Goal: Use online tool/utility

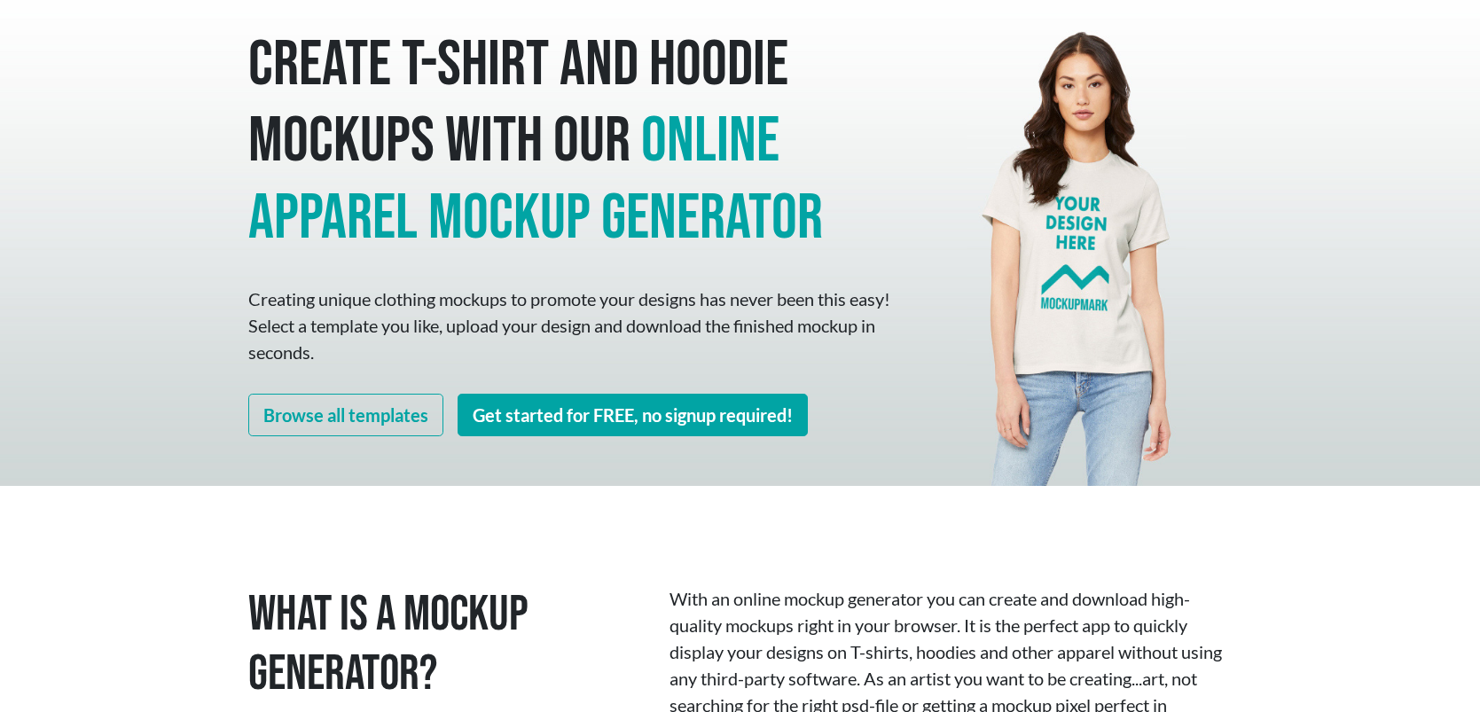
scroll to position [348, 0]
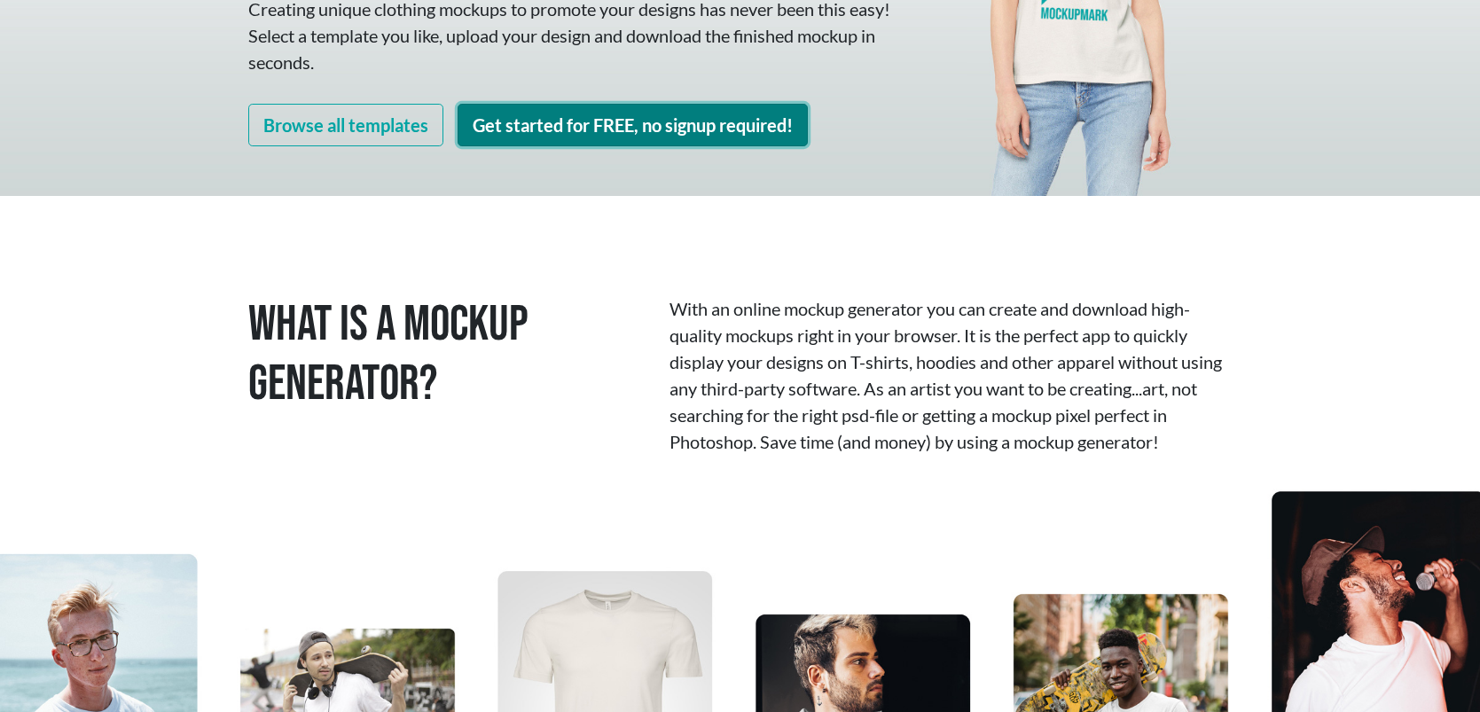
click at [651, 138] on link "Get started for FREE, no signup required!" at bounding box center [633, 125] width 350 height 43
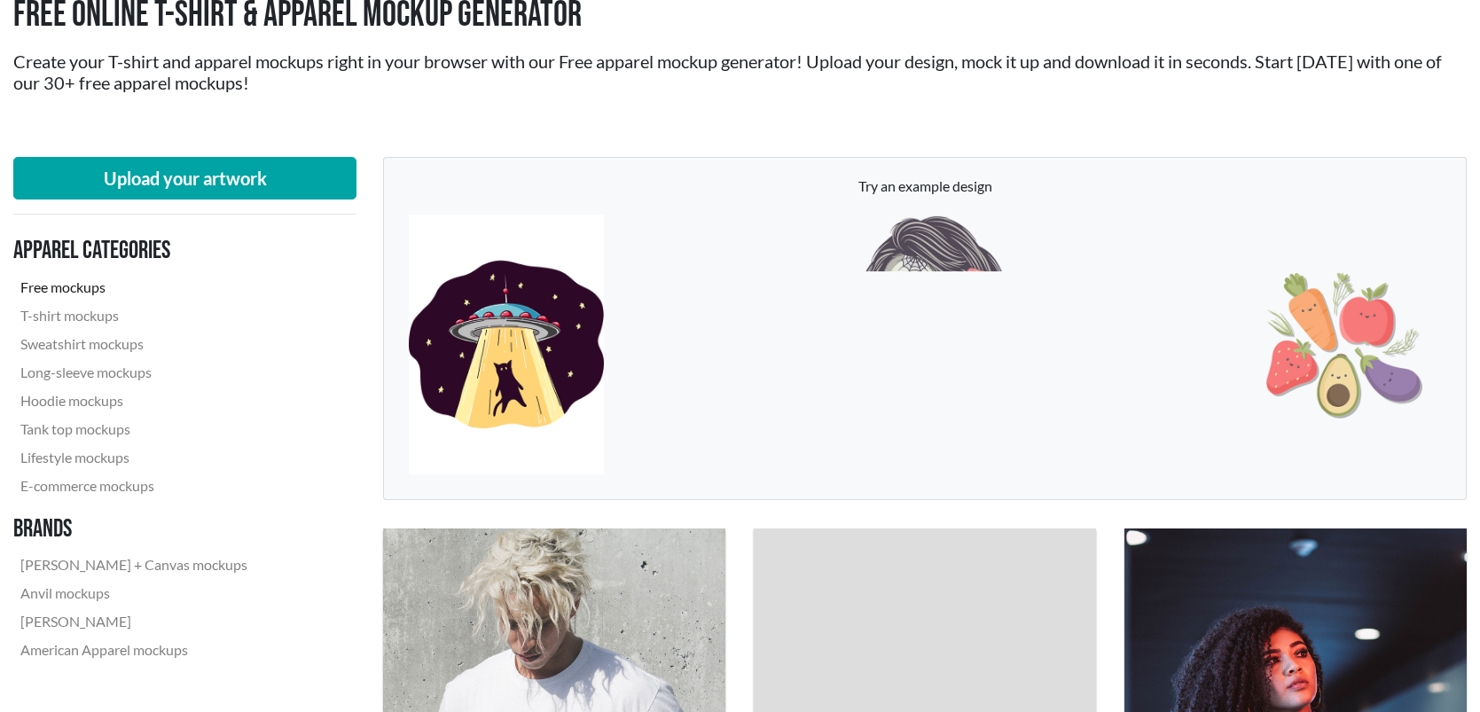
scroll to position [83, 0]
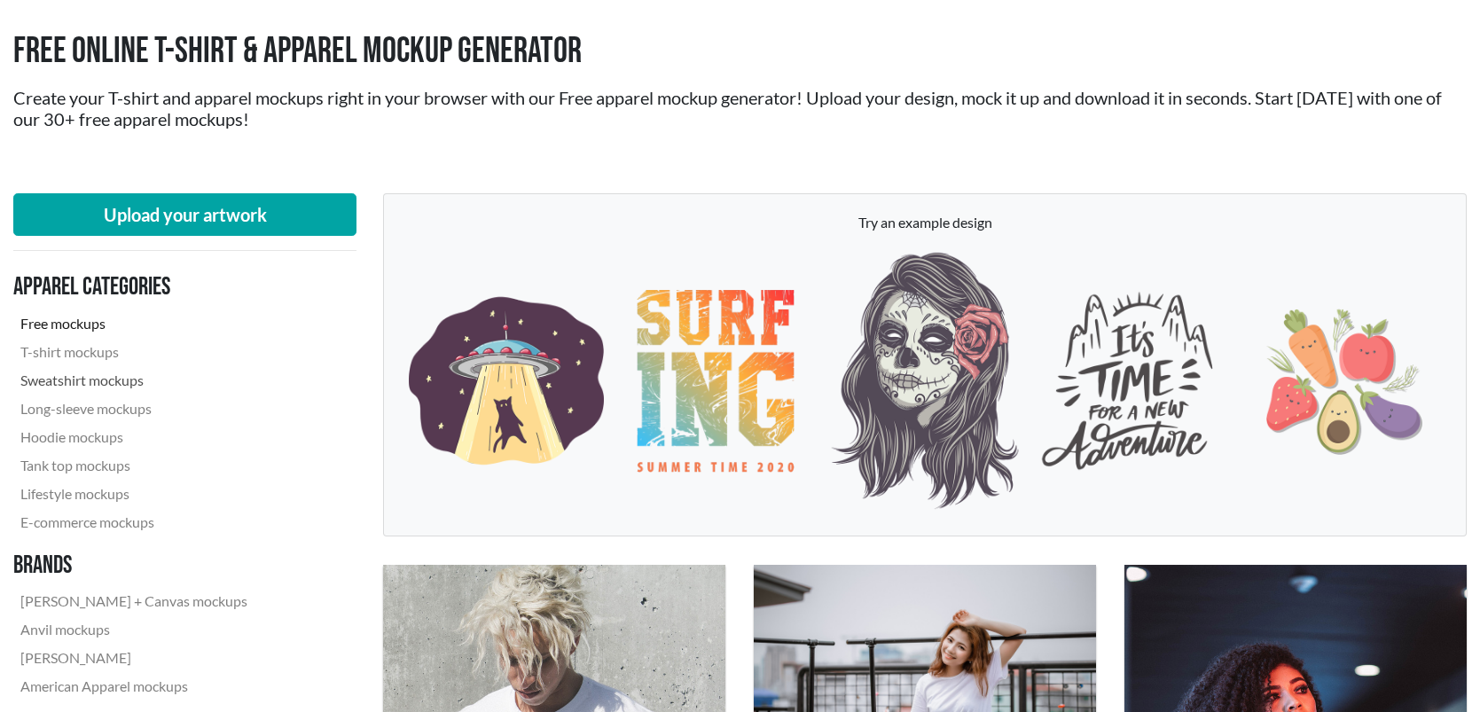
click at [90, 380] on link "Sweatshirt mockups" at bounding box center [133, 380] width 241 height 28
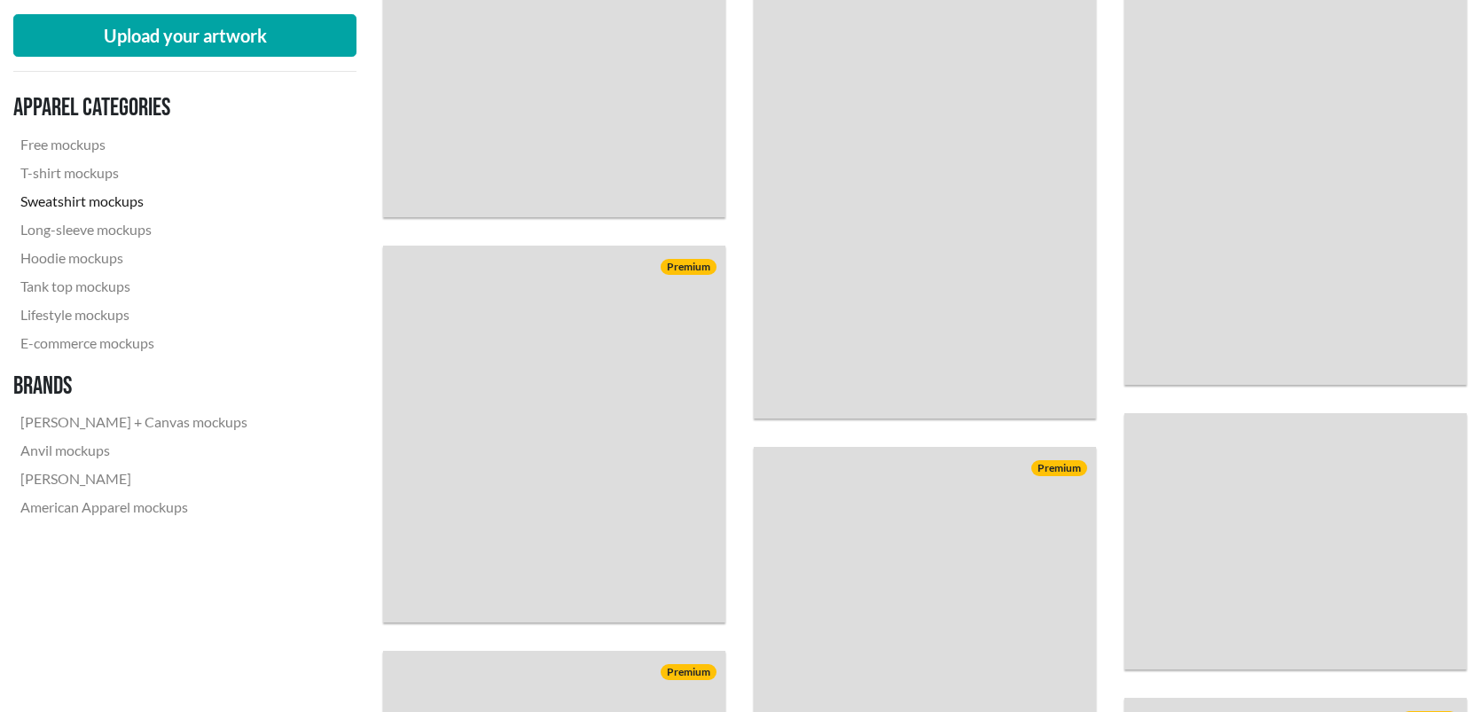
scroll to position [3110, 0]
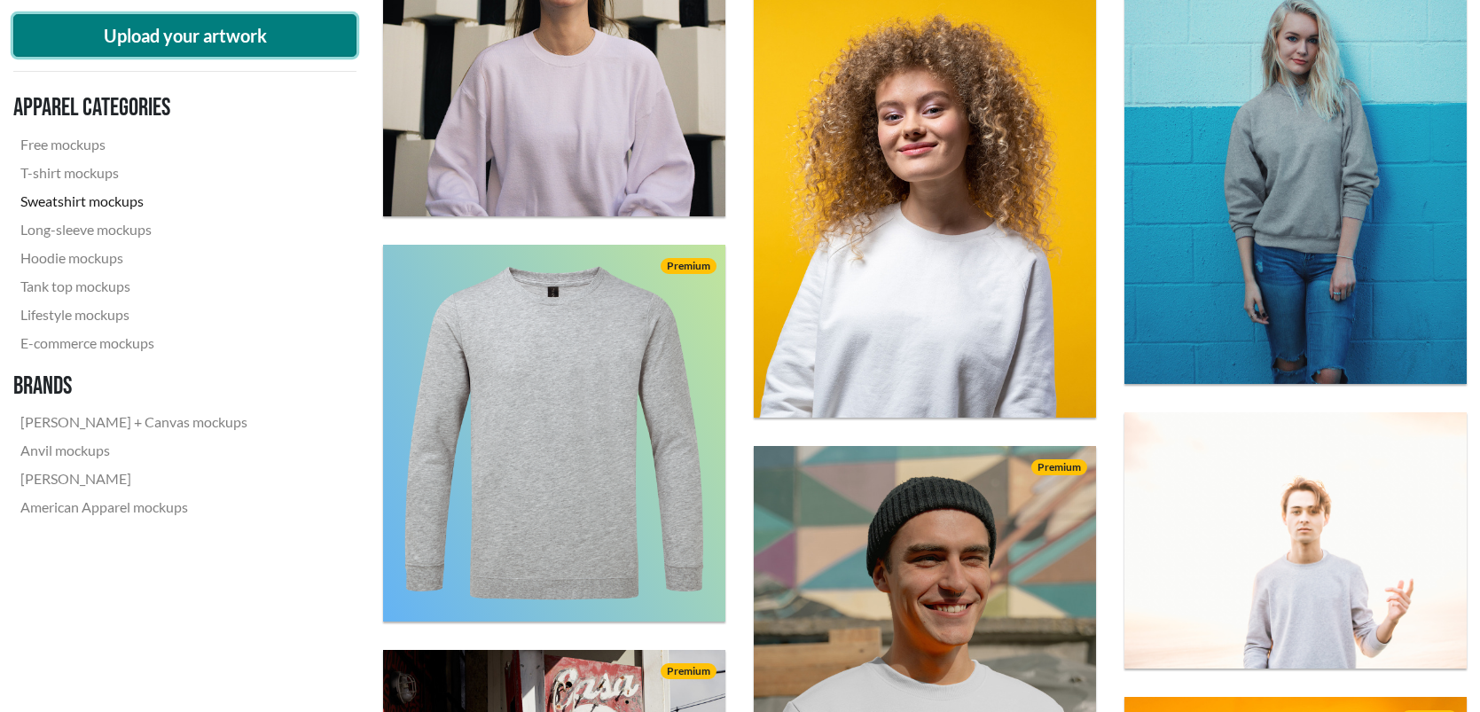
click at [155, 30] on button "Upload your artwork" at bounding box center [184, 35] width 343 height 43
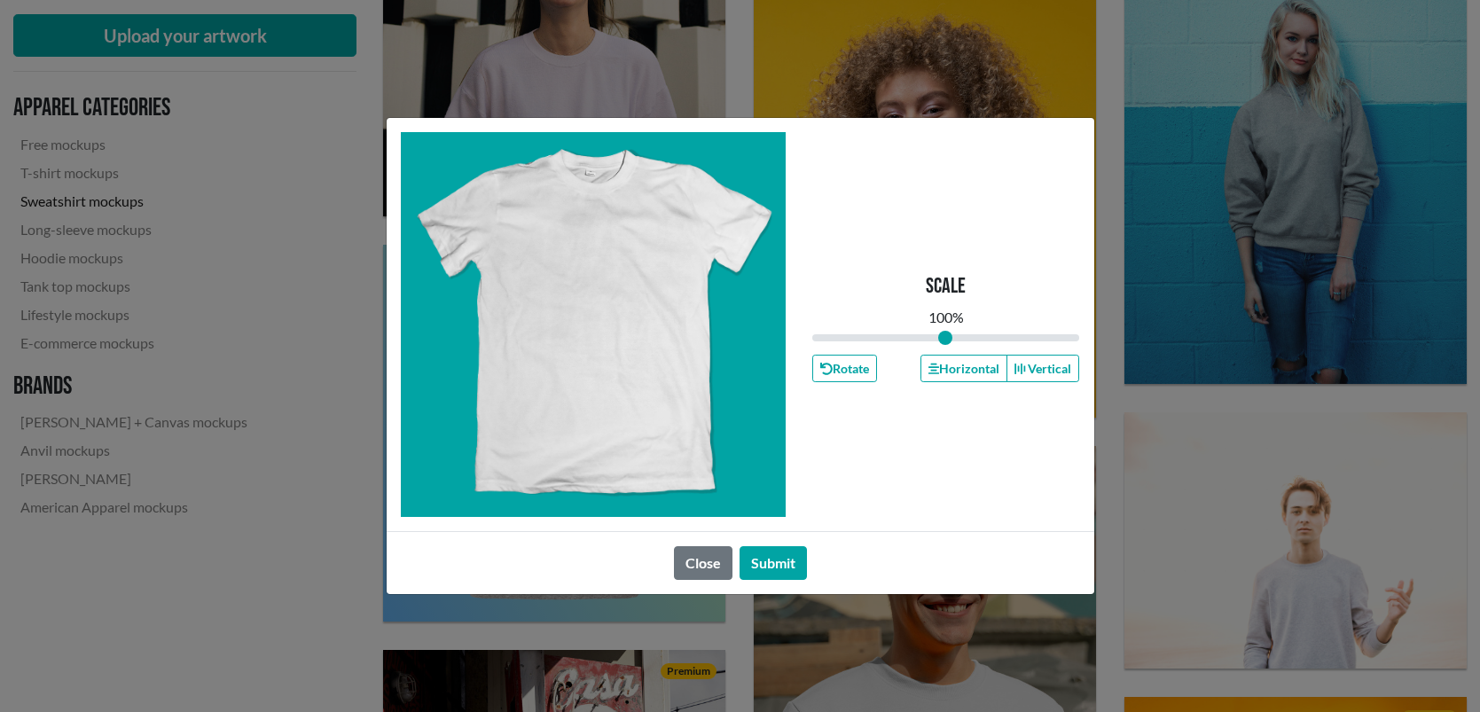
type input "1"
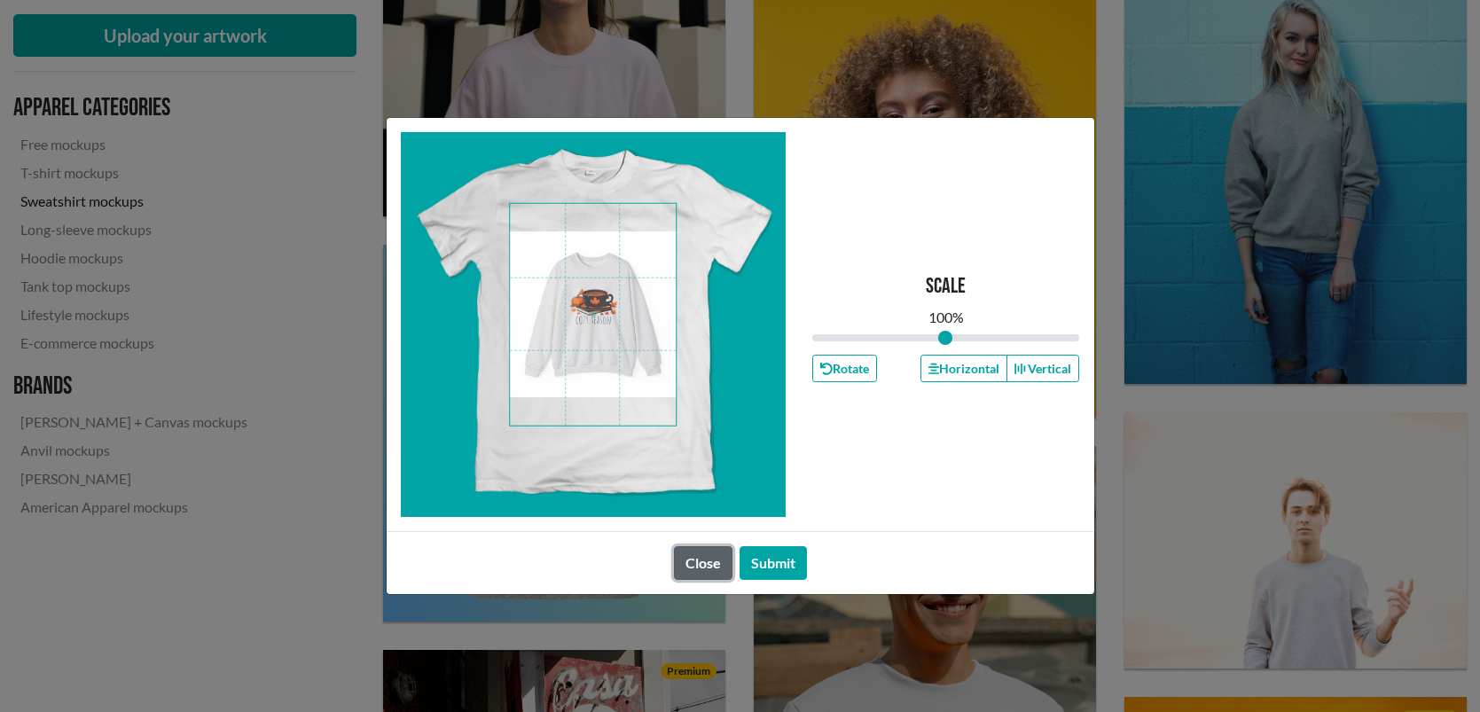
click at [701, 564] on button "Close" at bounding box center [703, 563] width 59 height 34
